Goal: Contribute content: Add original content to the website for others to see

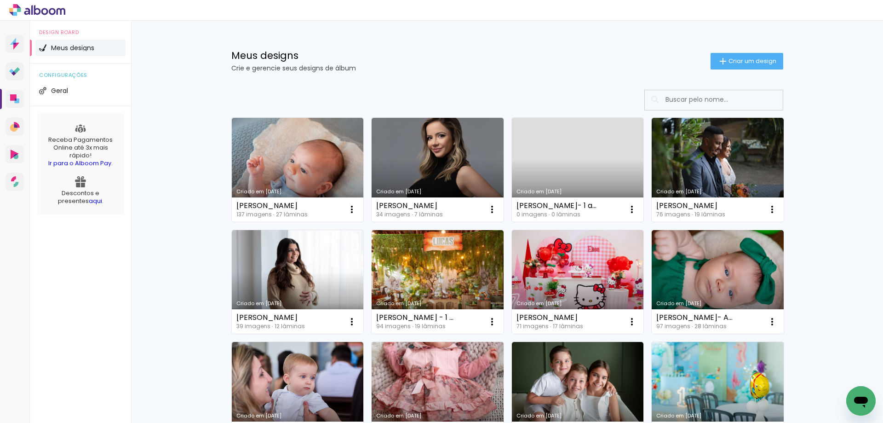
click at [477, 105] on div at bounding box center [507, 100] width 552 height 21
click at [322, 171] on link "Criado em [DATE]" at bounding box center [298, 170] width 132 height 104
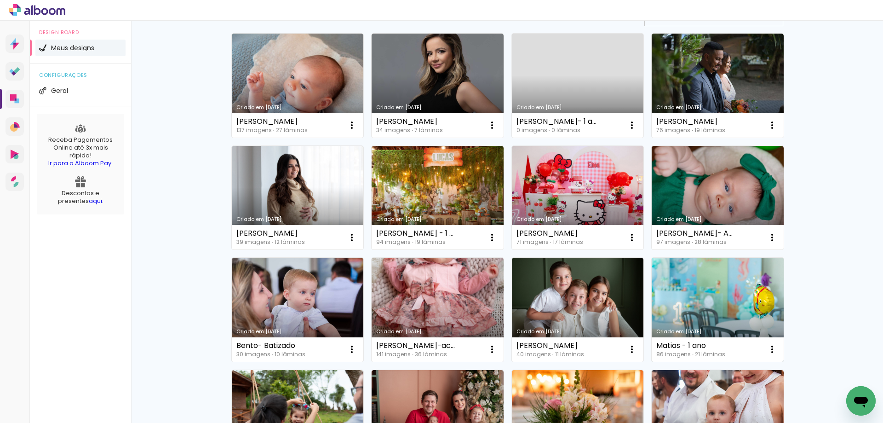
scroll to position [92, 0]
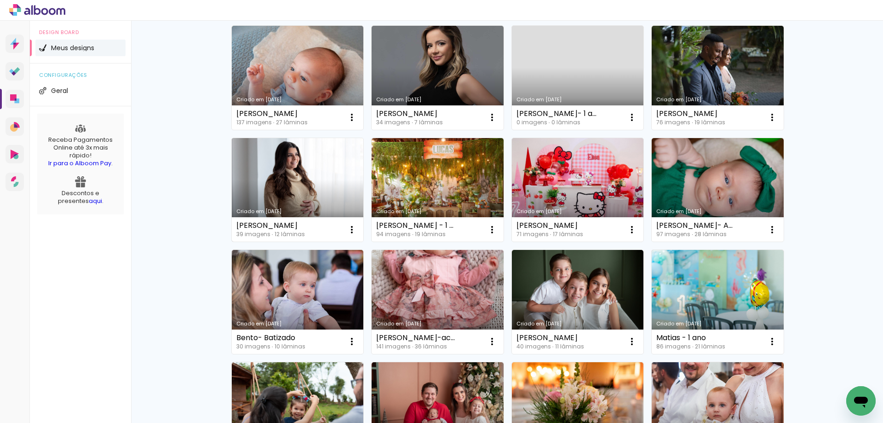
click at [304, 214] on div "Criado em [DATE]" at bounding box center [297, 211] width 123 height 5
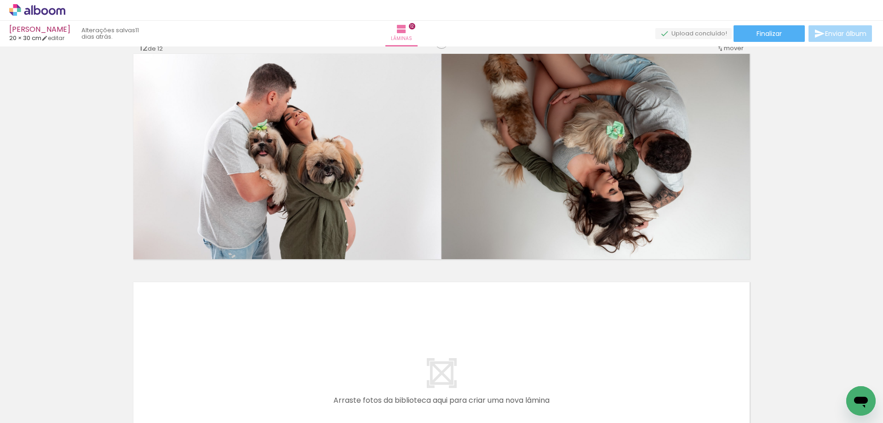
scroll to position [2530, 0]
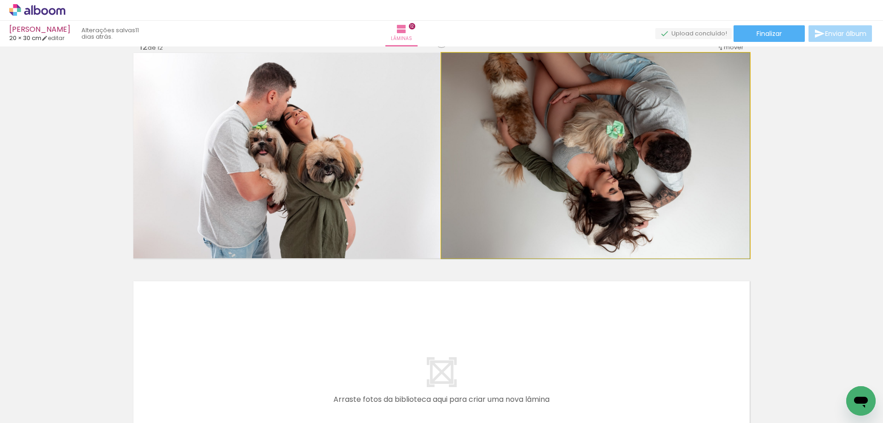
drag, startPoint x: 568, startPoint y: 205, endPoint x: 568, endPoint y: 223, distance: 17.5
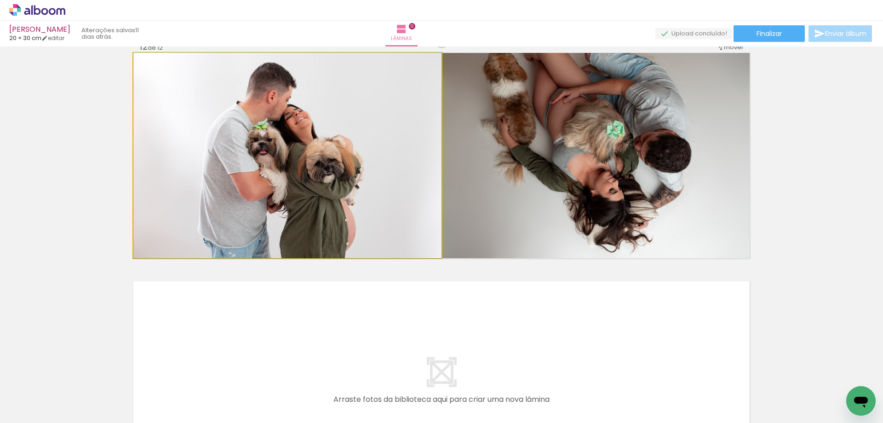
drag, startPoint x: 365, startPoint y: 203, endPoint x: 362, endPoint y: 195, distance: 8.7
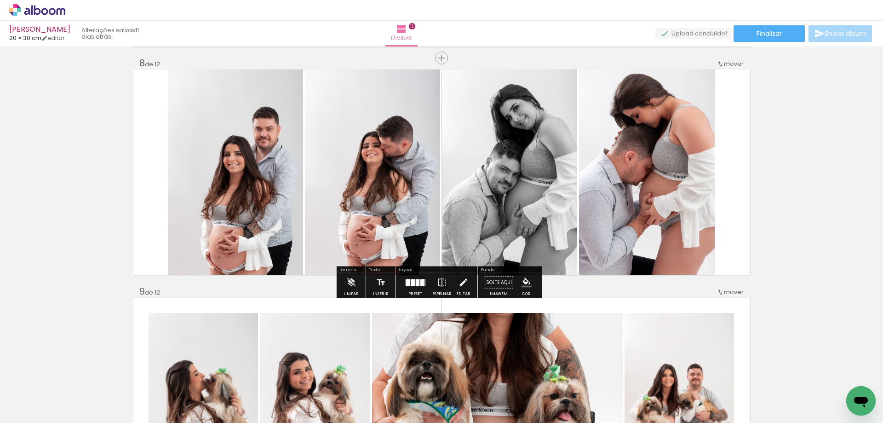
scroll to position [1610, 0]
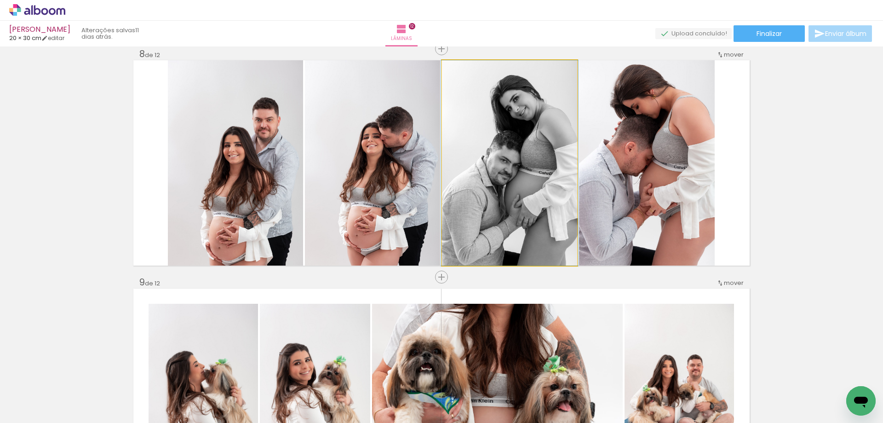
click at [518, 77] on quentale-photo at bounding box center [509, 162] width 135 height 205
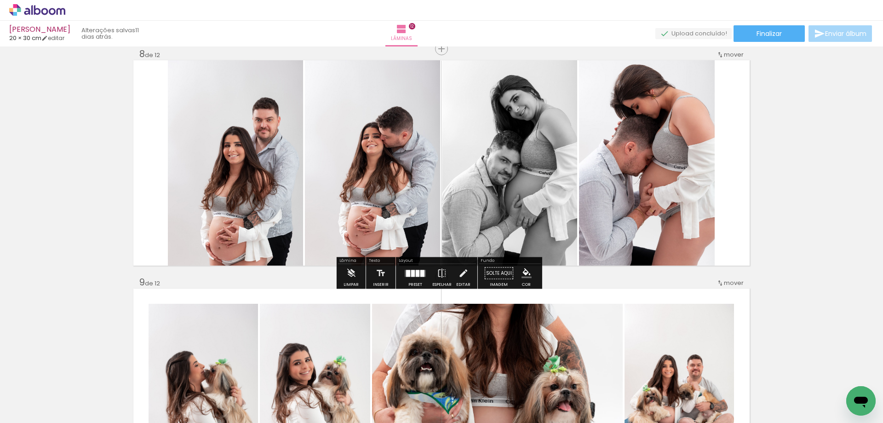
click at [0, 0] on slot "P&B" at bounding box center [0, 0] width 0 height 0
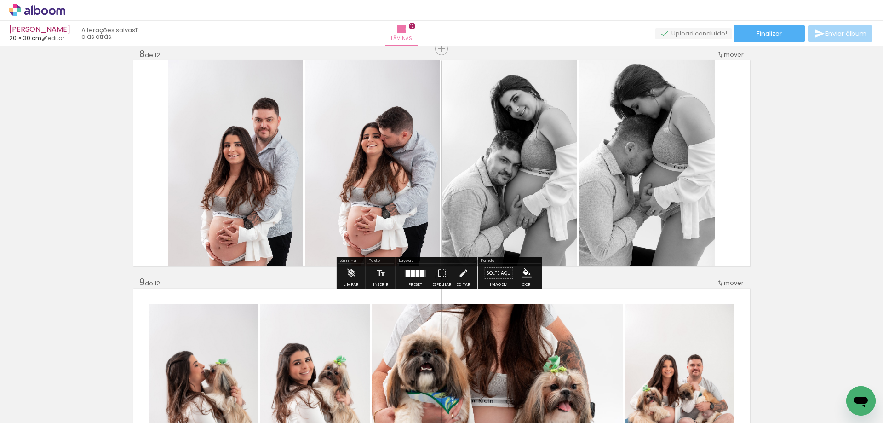
click at [0, 0] on slot "P&B" at bounding box center [0, 0] width 0 height 0
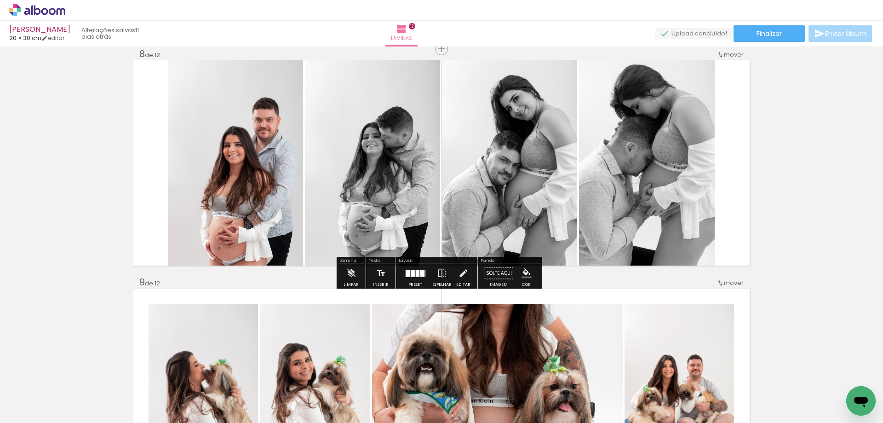
click at [0, 0] on slot "P&B" at bounding box center [0, 0] width 0 height 0
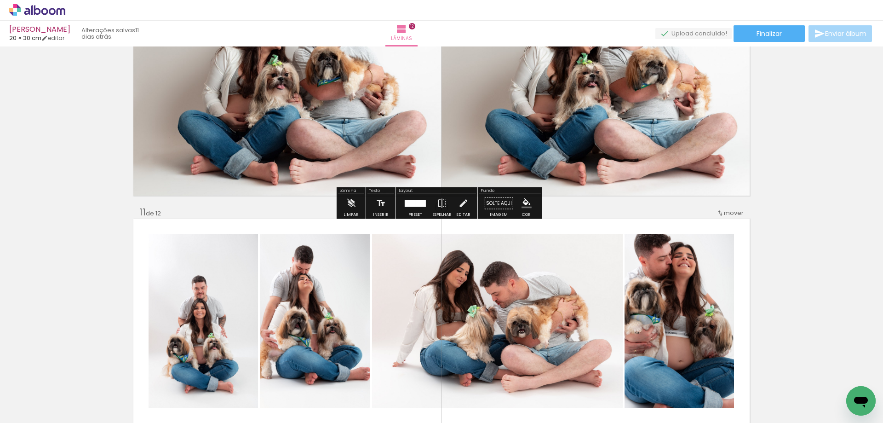
scroll to position [2162, 0]
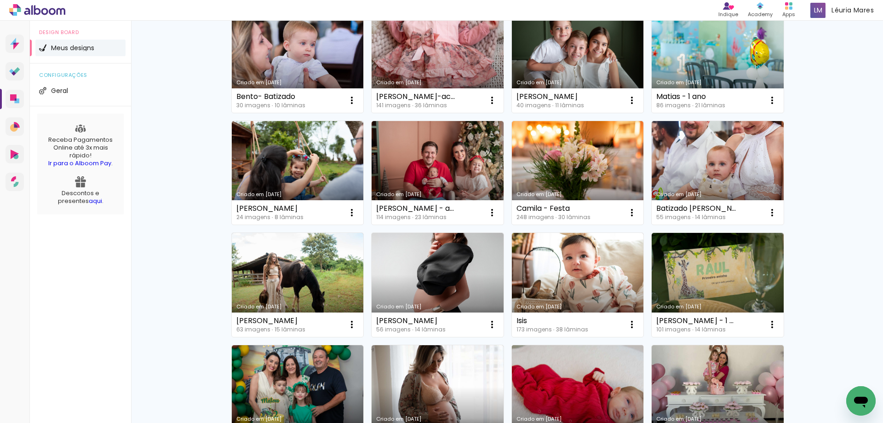
scroll to position [322, 0]
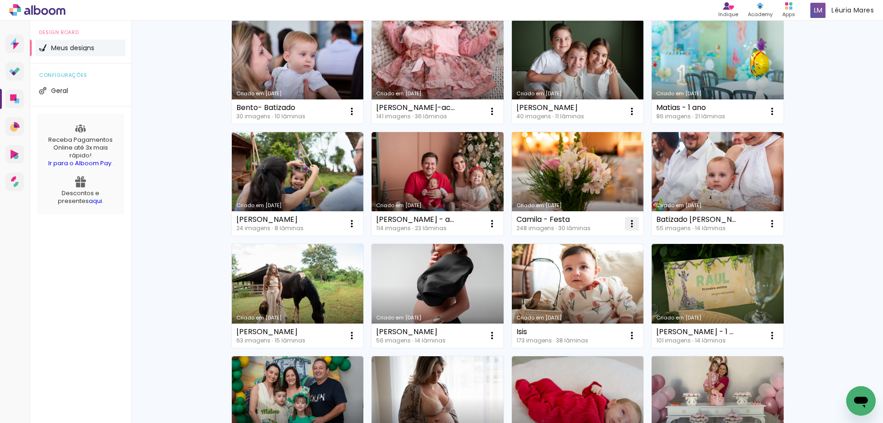
click at [632, 228] on iron-icon at bounding box center [631, 223] width 11 height 11
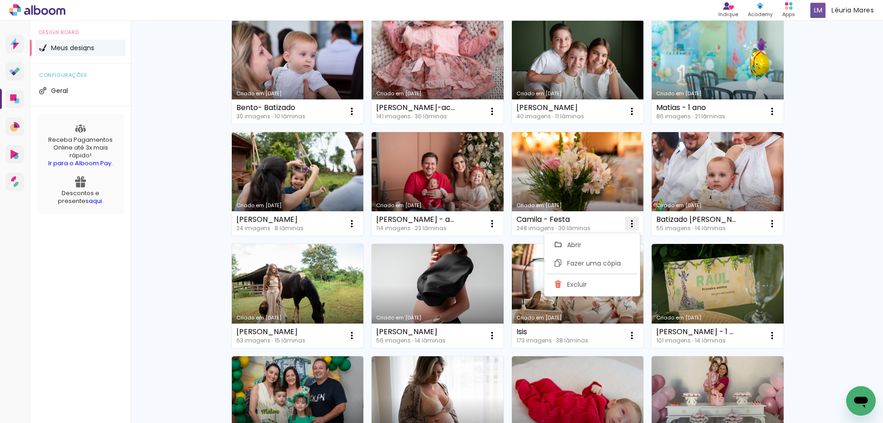
click at [630, 226] on iron-icon at bounding box center [631, 223] width 11 height 11
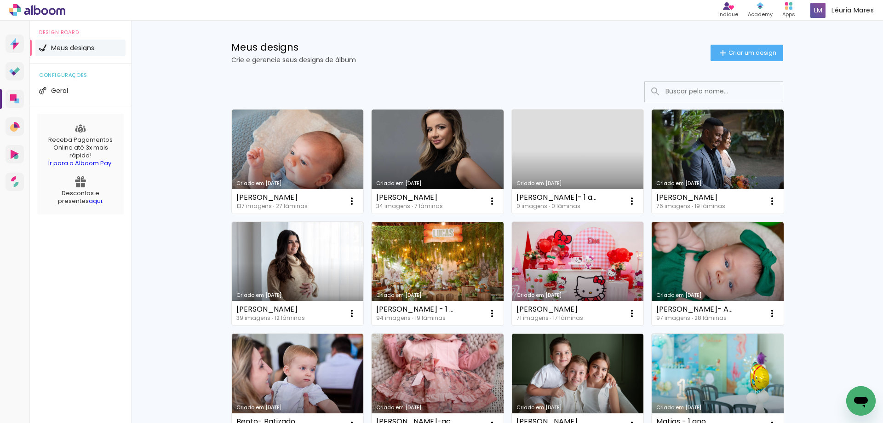
scroll to position [0, 0]
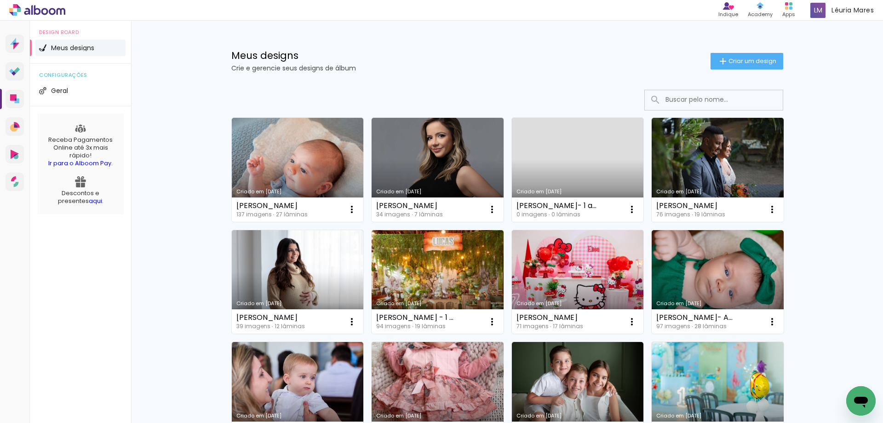
click at [609, 173] on link "Criado em [DATE]" at bounding box center [578, 170] width 132 height 104
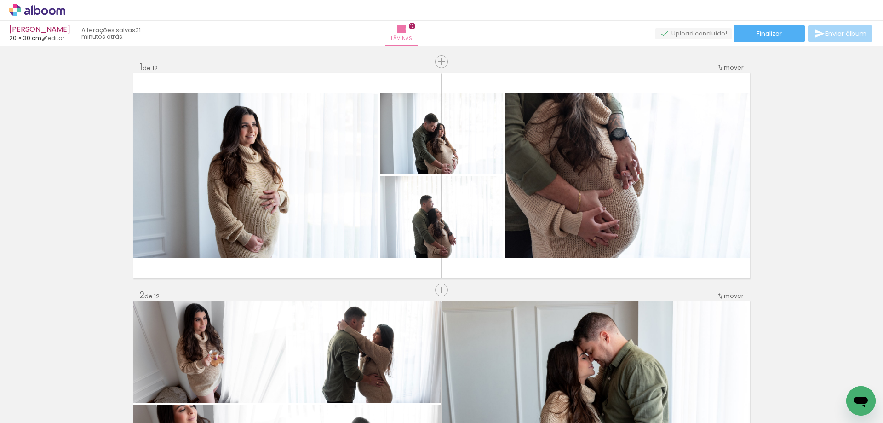
scroll to position [2162, 0]
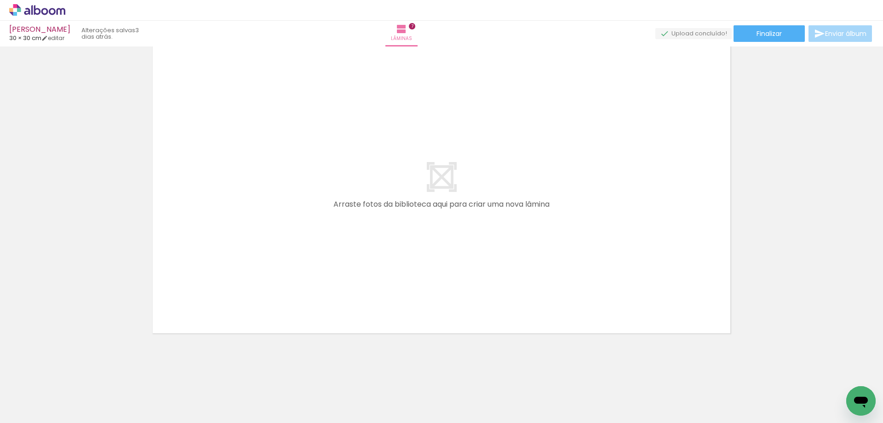
scroll to position [0, 947]
click at [24, 406] on span "Adicionar Fotos" at bounding box center [33, 410] width 28 height 10
click at [0, 0] on input "file" at bounding box center [0, 0] width 0 height 0
click at [27, 395] on input "Todas as fotos" at bounding box center [25, 395] width 35 height 8
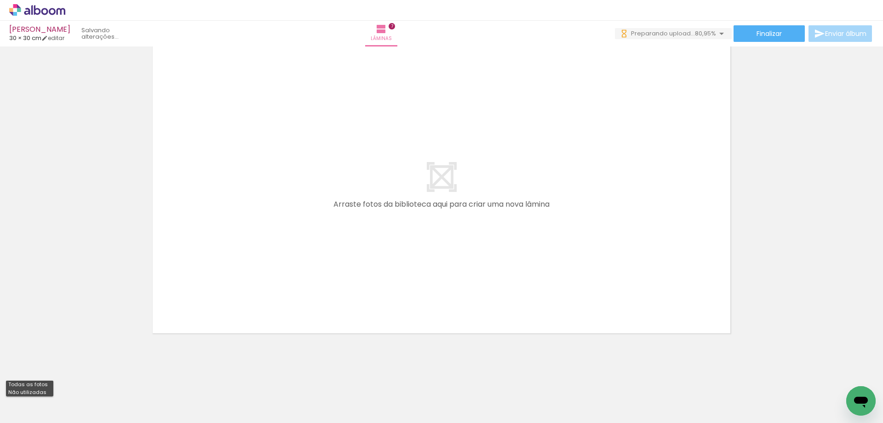
click at [39, 412] on span "Adicionar Fotos" at bounding box center [33, 410] width 28 height 10
click at [0, 0] on input "file" at bounding box center [0, 0] width 0 height 0
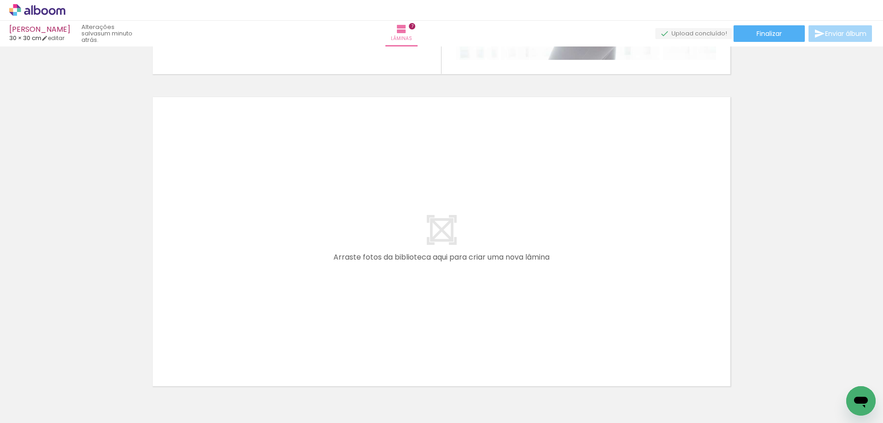
scroll to position [2212, 0]
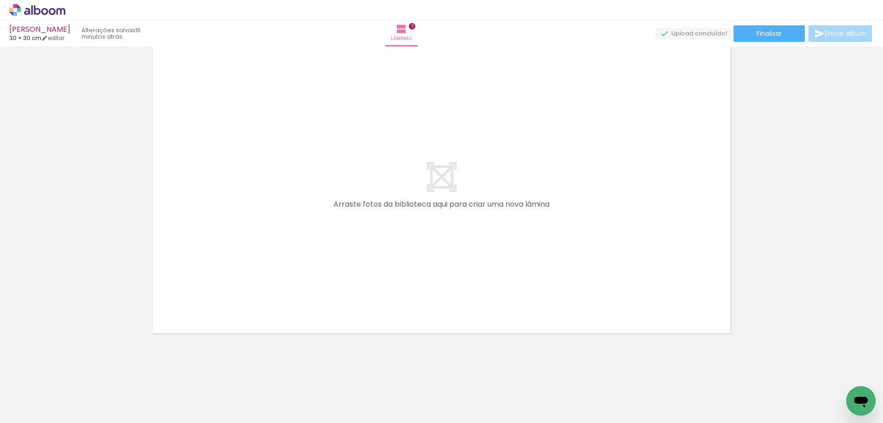
click at [46, 13] on icon at bounding box center [44, 11] width 7 height 7
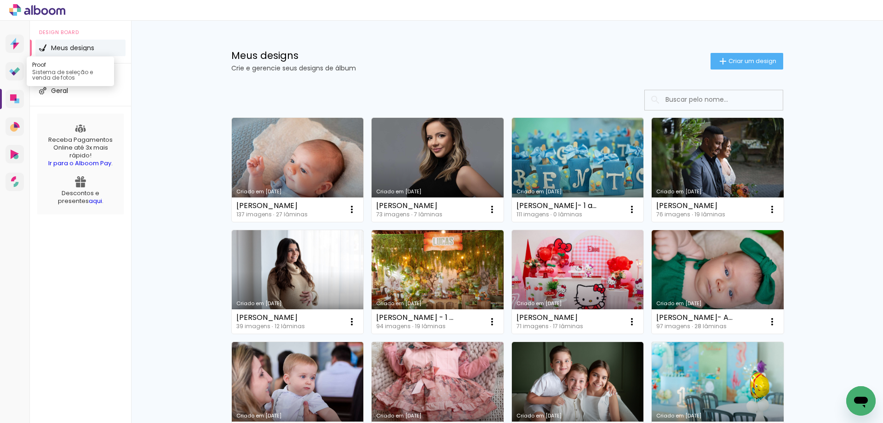
click at [18, 77] on link "Proof Sistema de seleção e venda de fotos" at bounding box center [15, 71] width 18 height 18
